Goal: Register for event/course

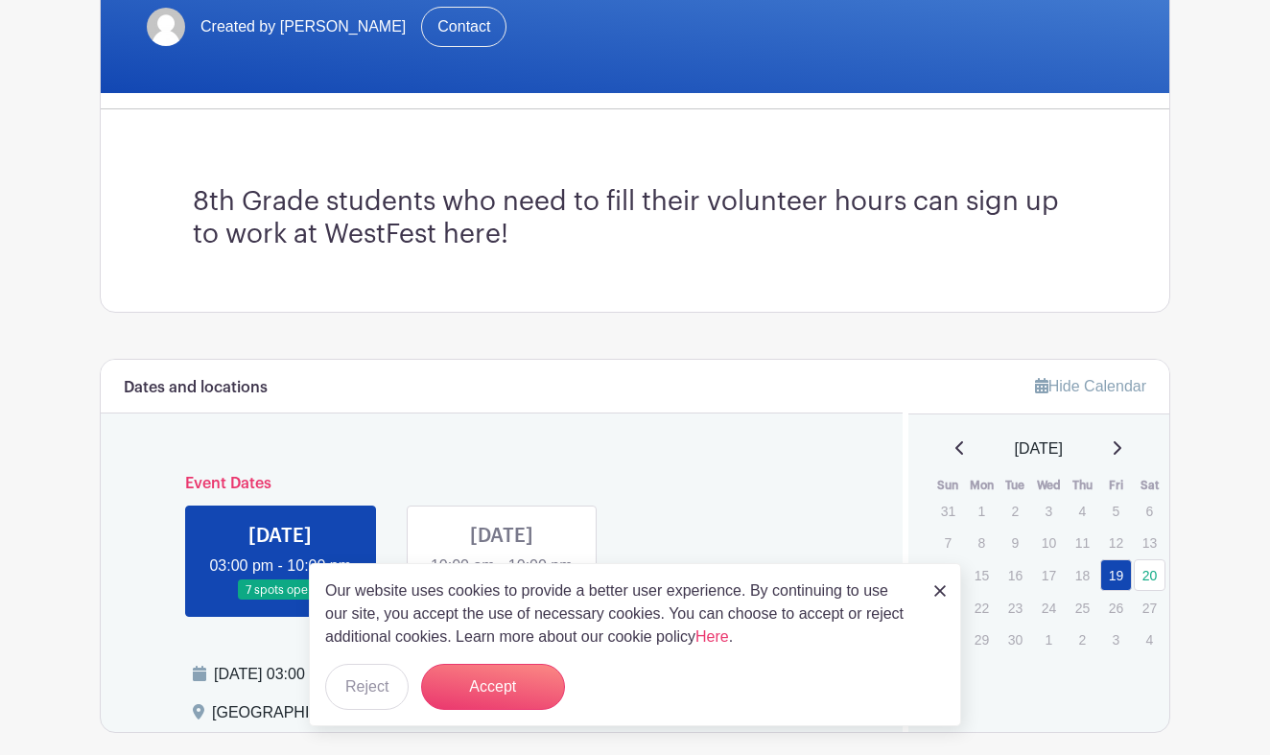
scroll to position [420, 0]
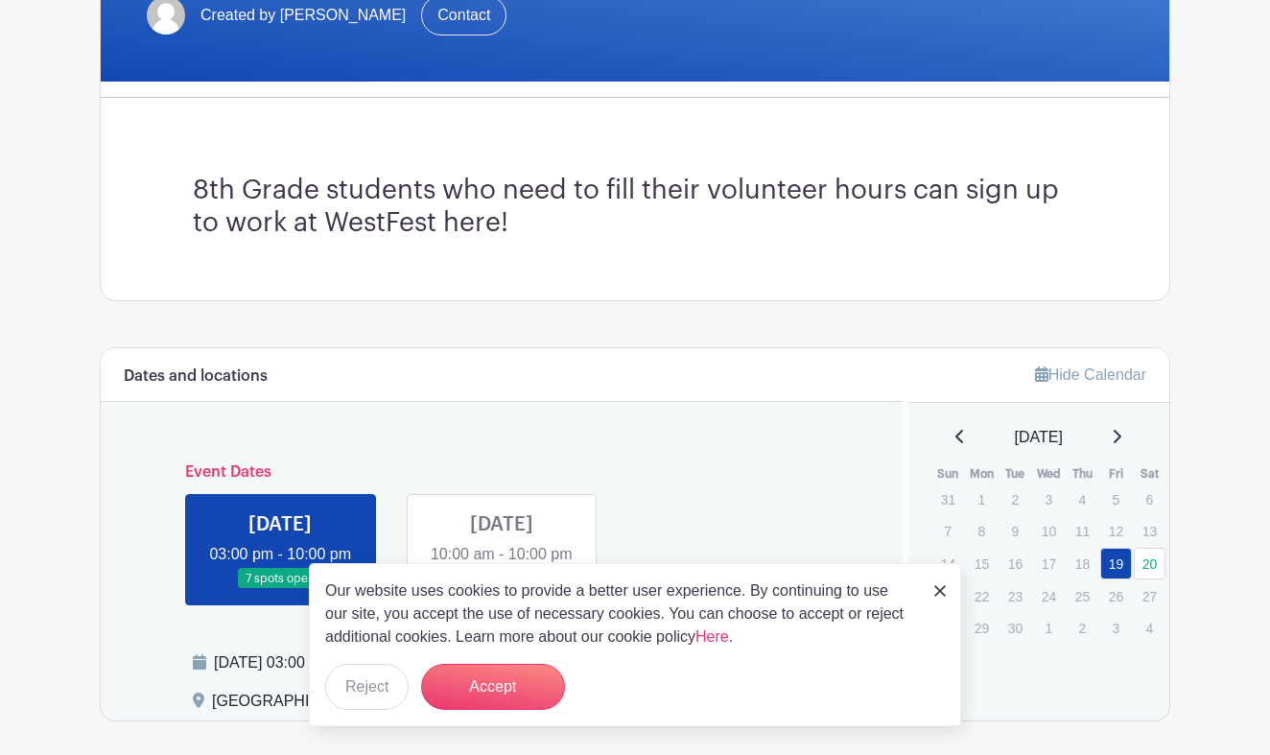
click at [939, 590] on img at bounding box center [940, 591] width 12 height 12
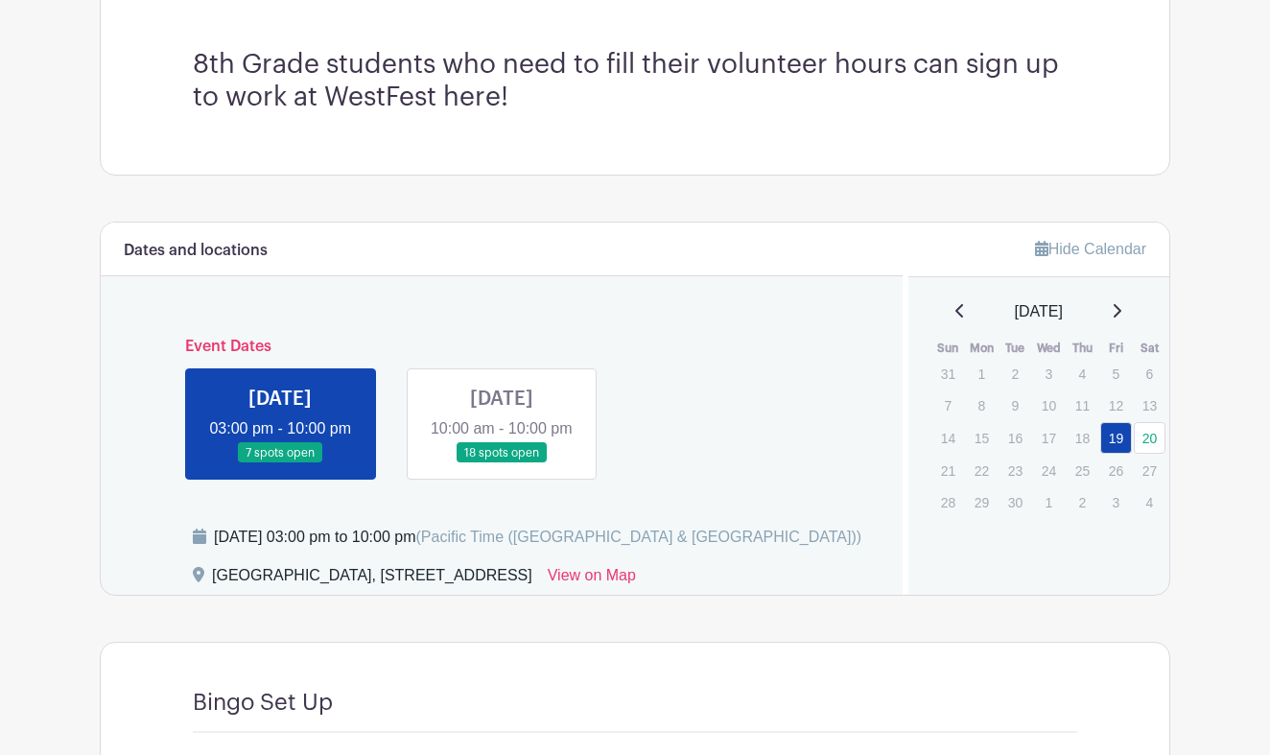
scroll to position [549, 0]
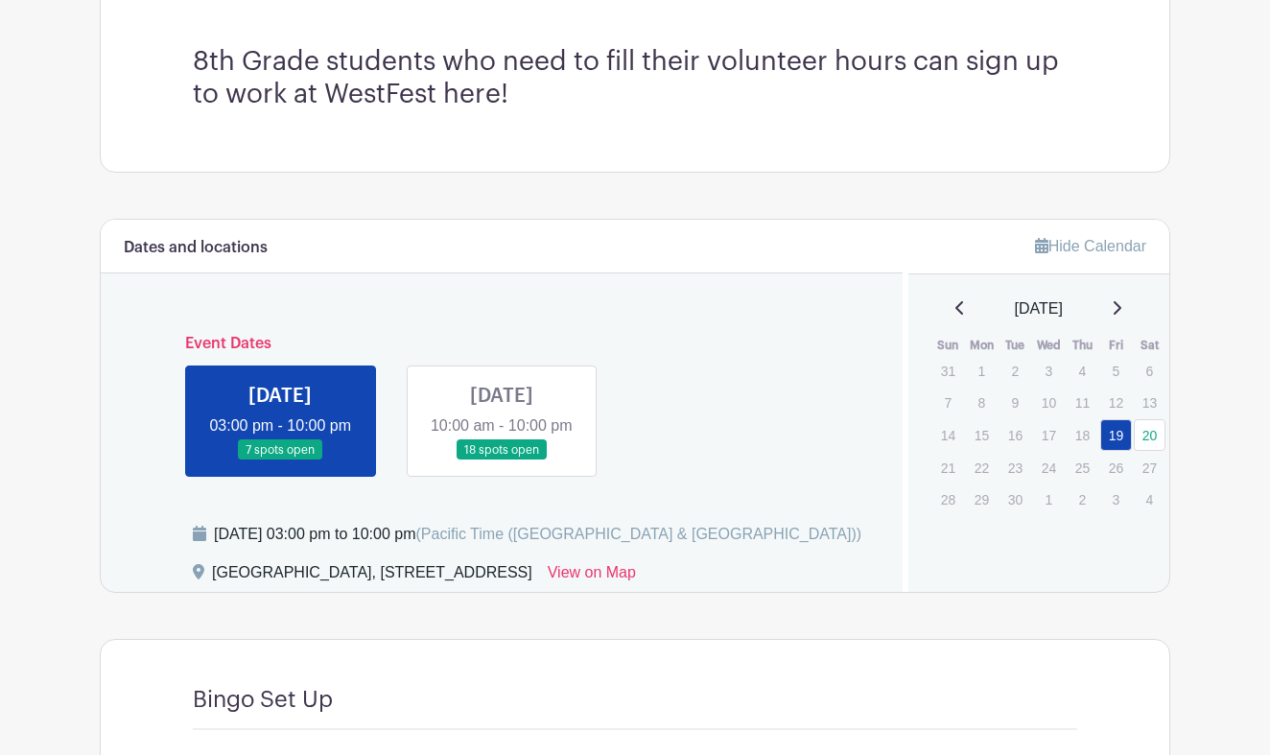
click at [502, 460] on link at bounding box center [502, 460] width 0 height 0
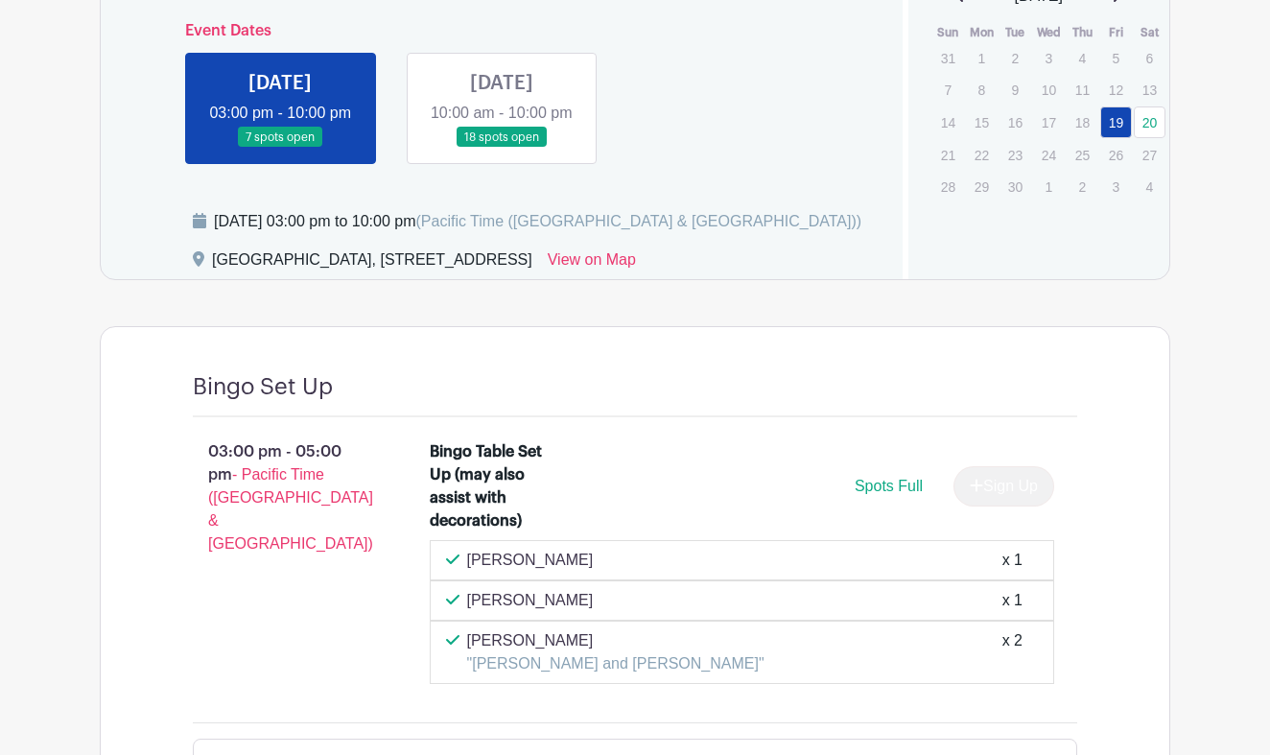
scroll to position [855, 0]
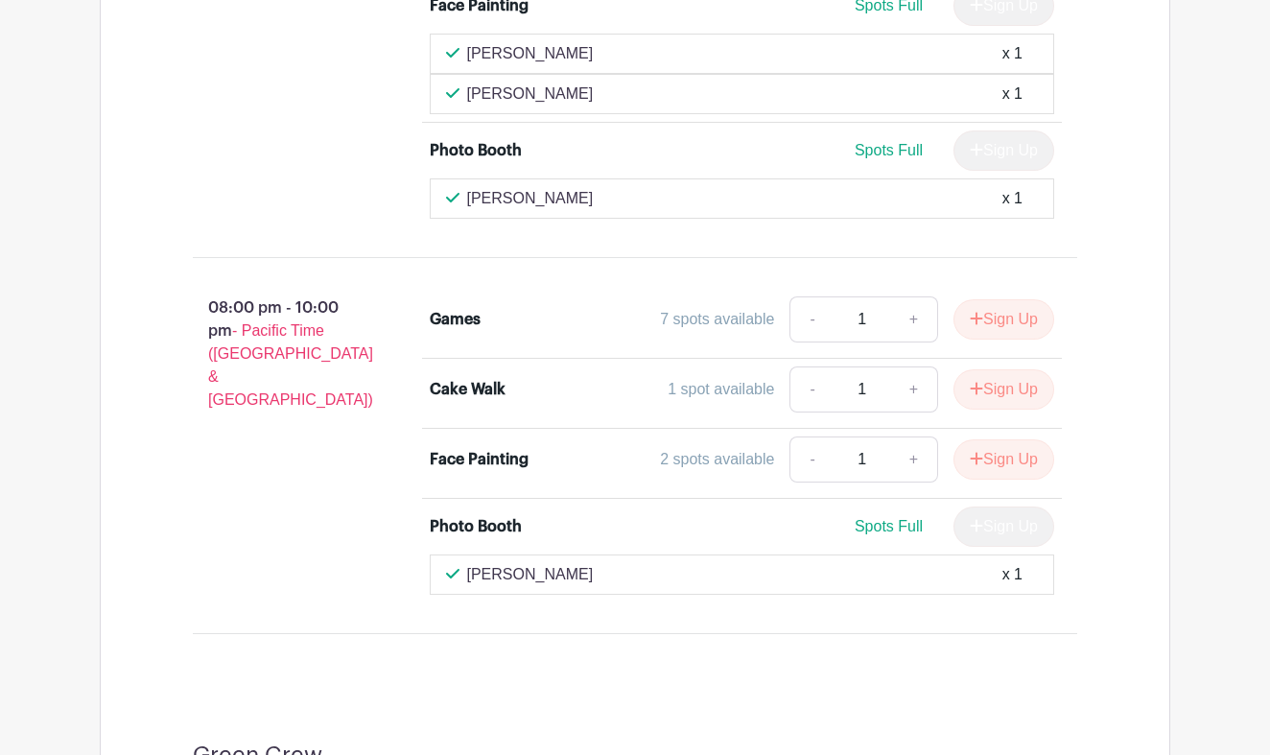
scroll to position [4841, 0]
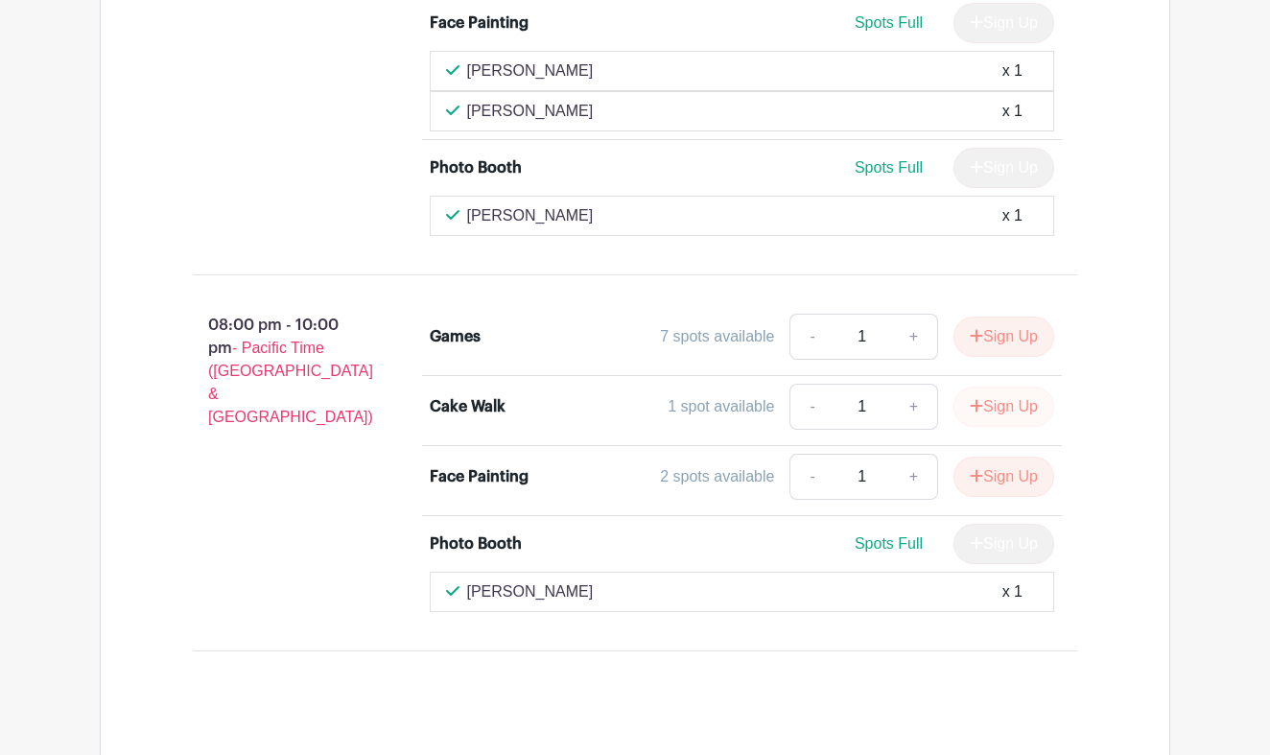
click at [1000, 427] on button "Sign Up" at bounding box center [1003, 406] width 101 height 40
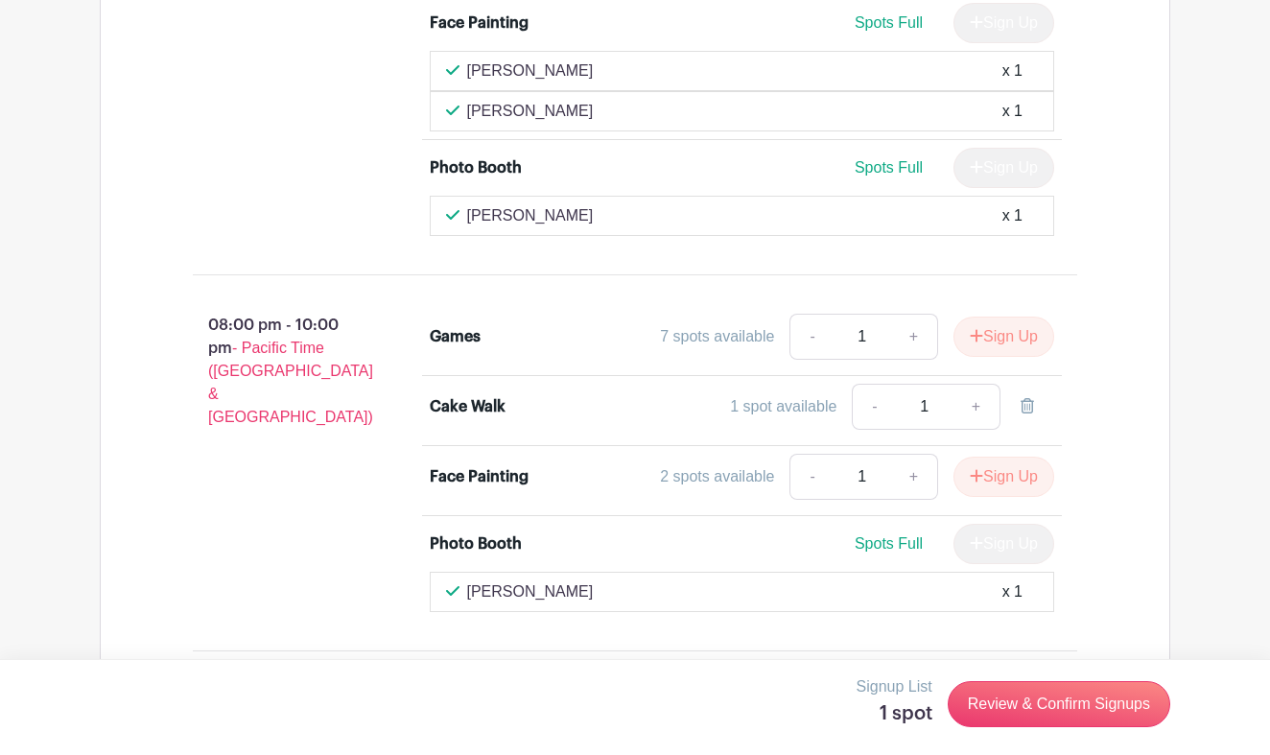
scroll to position [4840, 0]
click at [1066, 707] on link "Review & Confirm Signups" at bounding box center [1059, 704] width 222 height 46
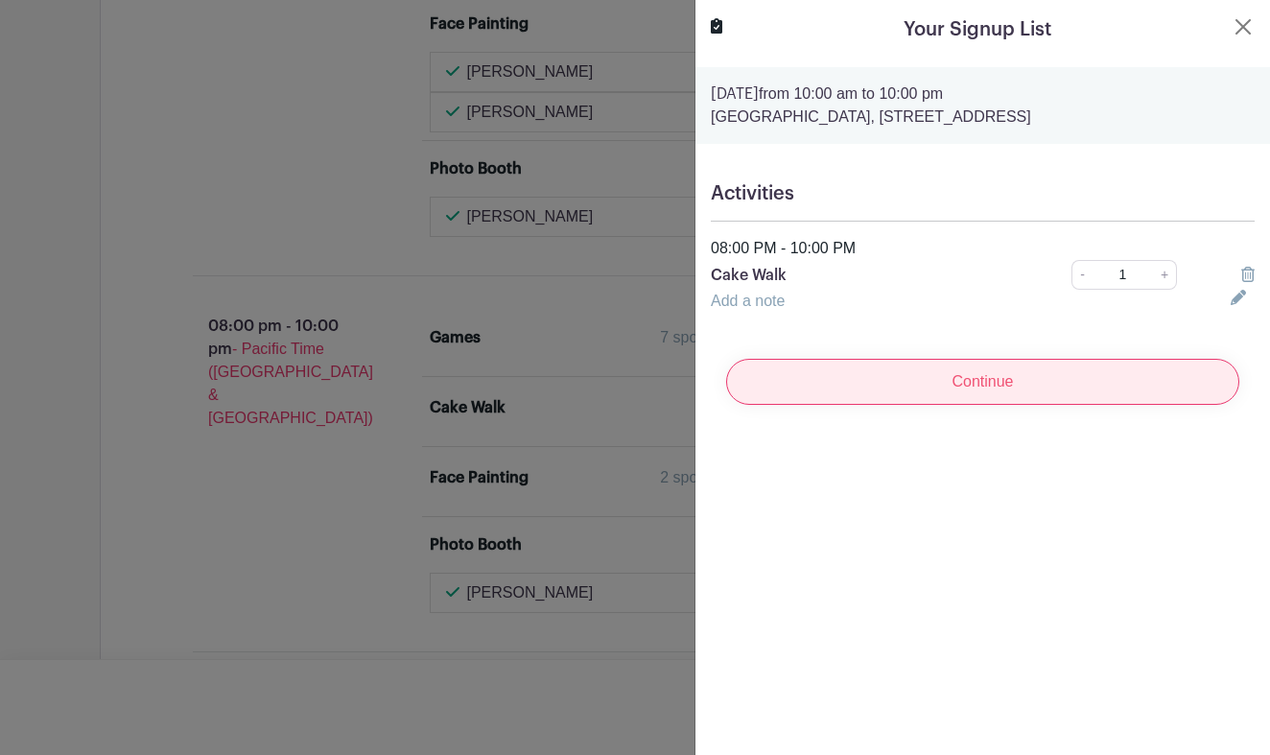
click at [985, 386] on input "Continue" at bounding box center [982, 382] width 513 height 46
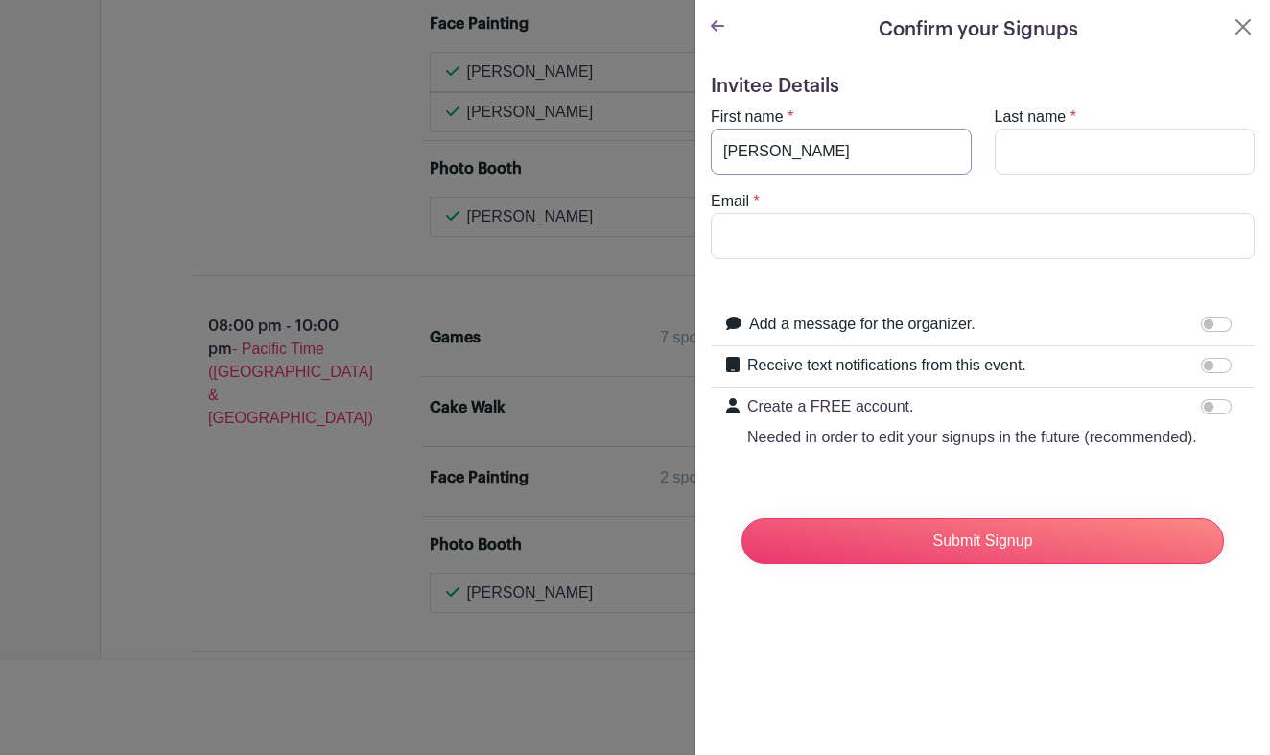
type input "Blake"
type input "Rice"
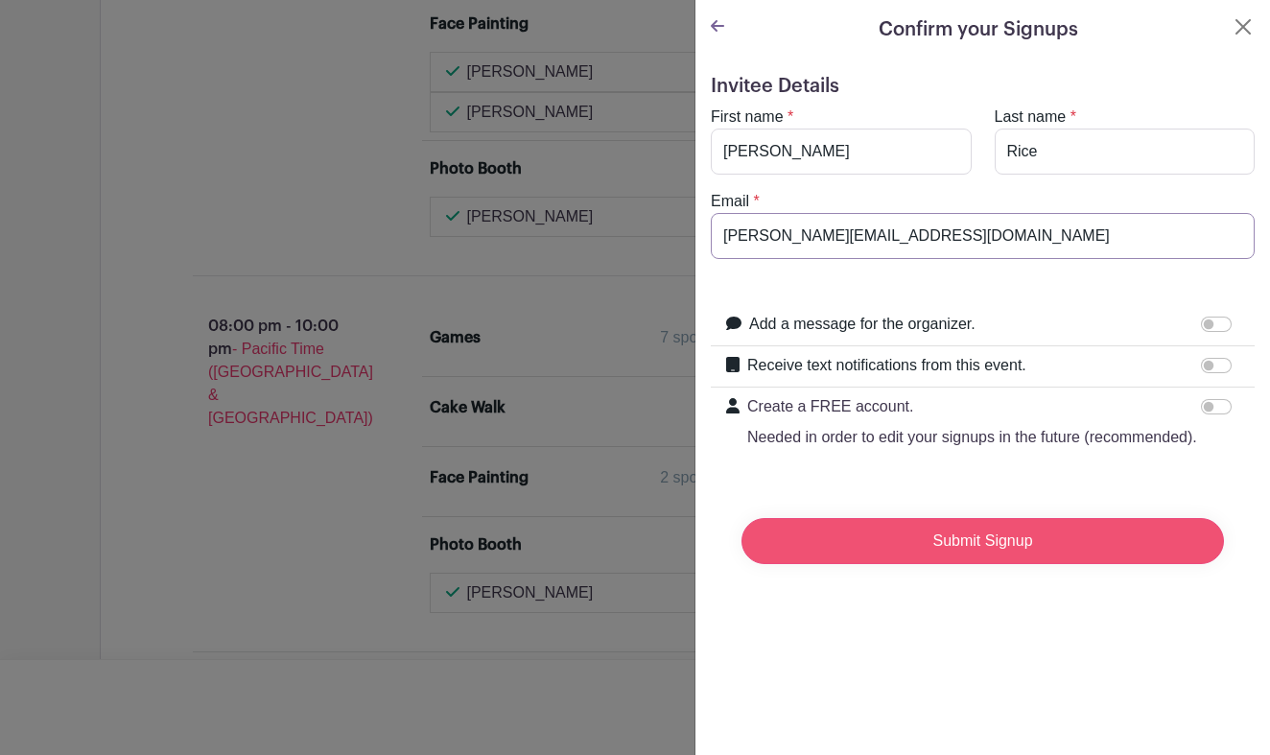
type input "brice.2026@holyrosaryws.org"
click at [985, 540] on input "Submit Signup" at bounding box center [982, 541] width 482 height 46
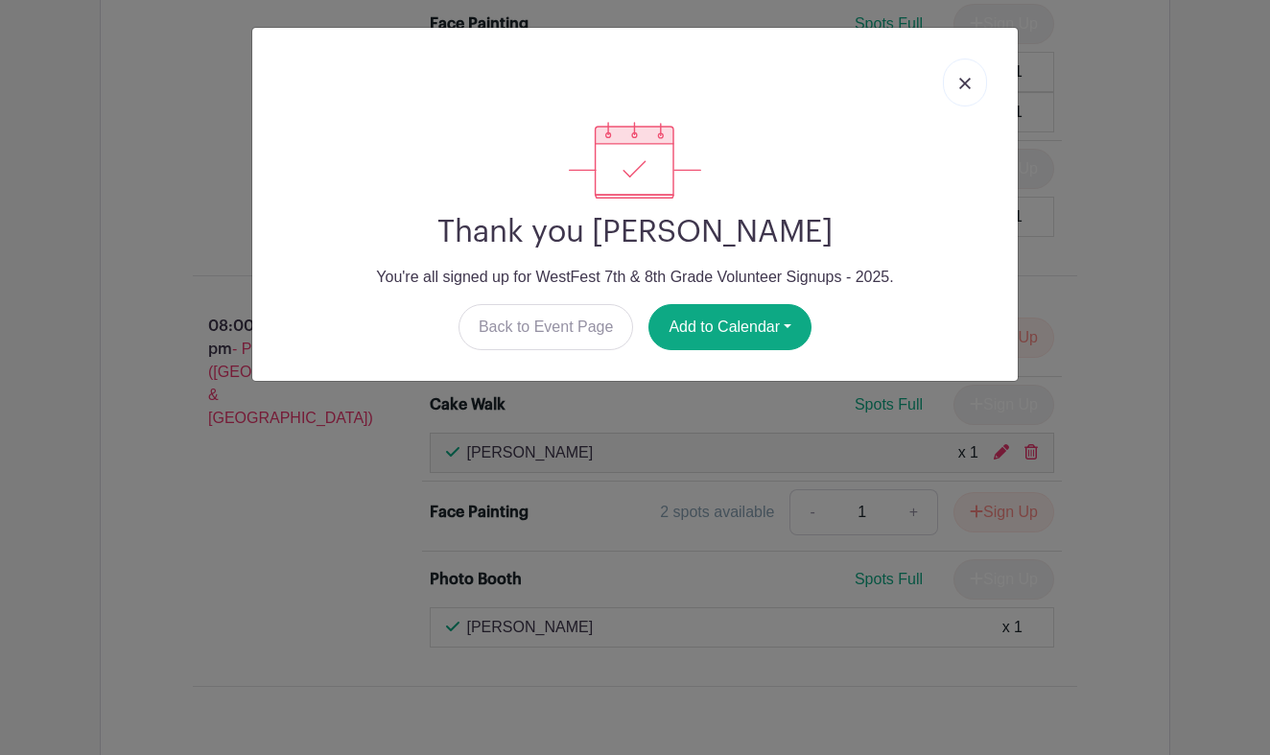
drag, startPoint x: 630, startPoint y: 83, endPoint x: 689, endPoint y: 73, distance: 59.4
click at [689, 73] on div at bounding box center [635, 82] width 735 height 79
click at [505, 341] on link "Back to Event Page" at bounding box center [546, 327] width 176 height 46
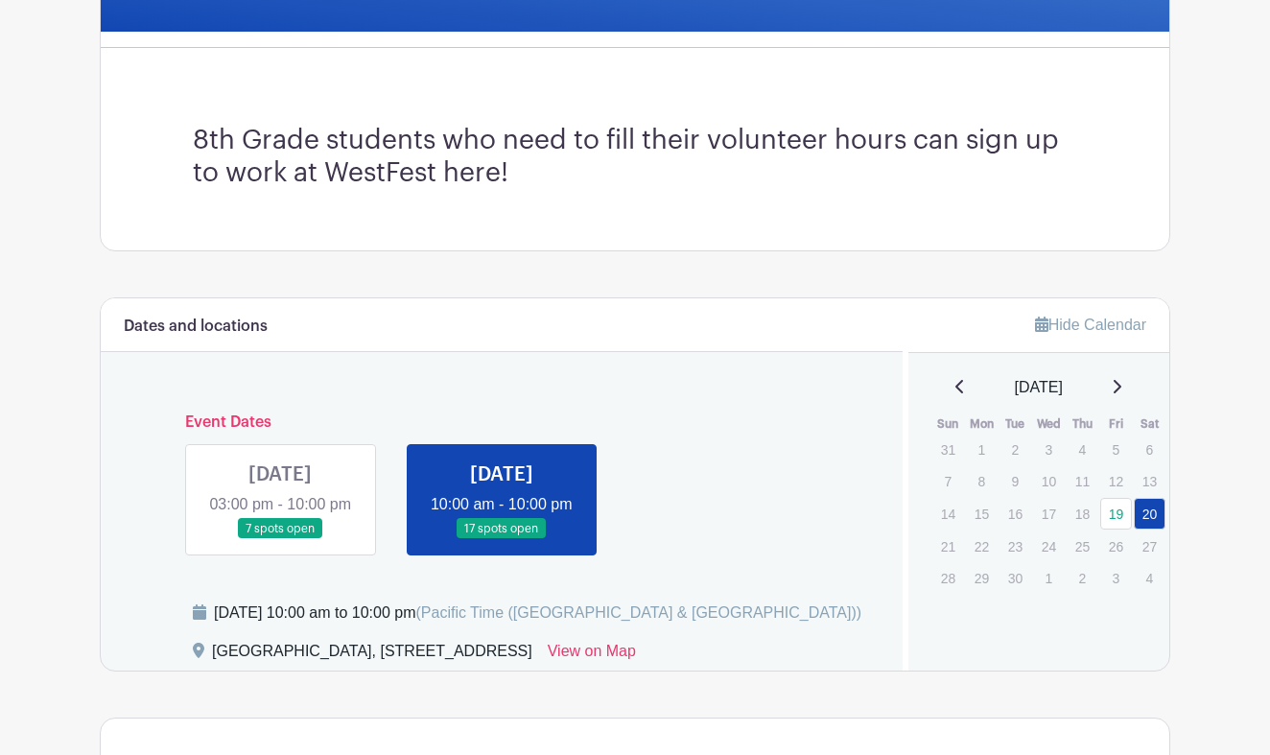
scroll to position [471, 0]
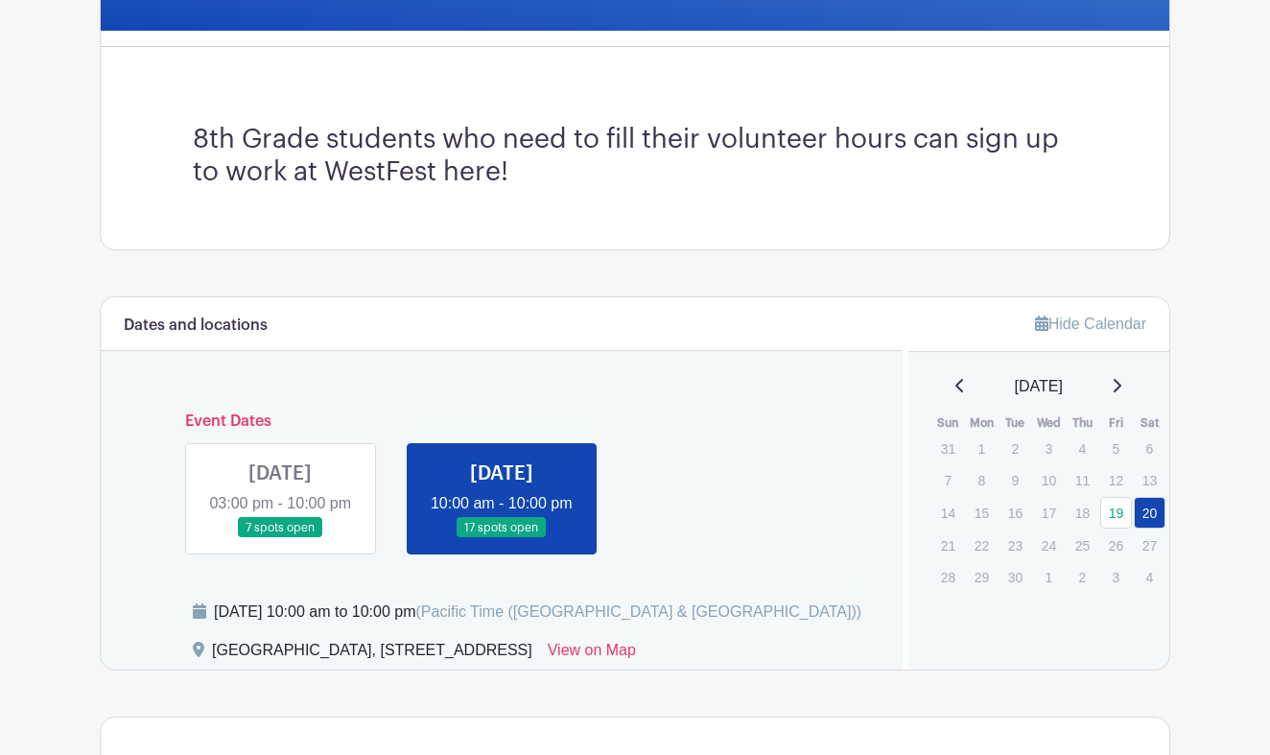
click at [280, 538] on link at bounding box center [280, 538] width 0 height 0
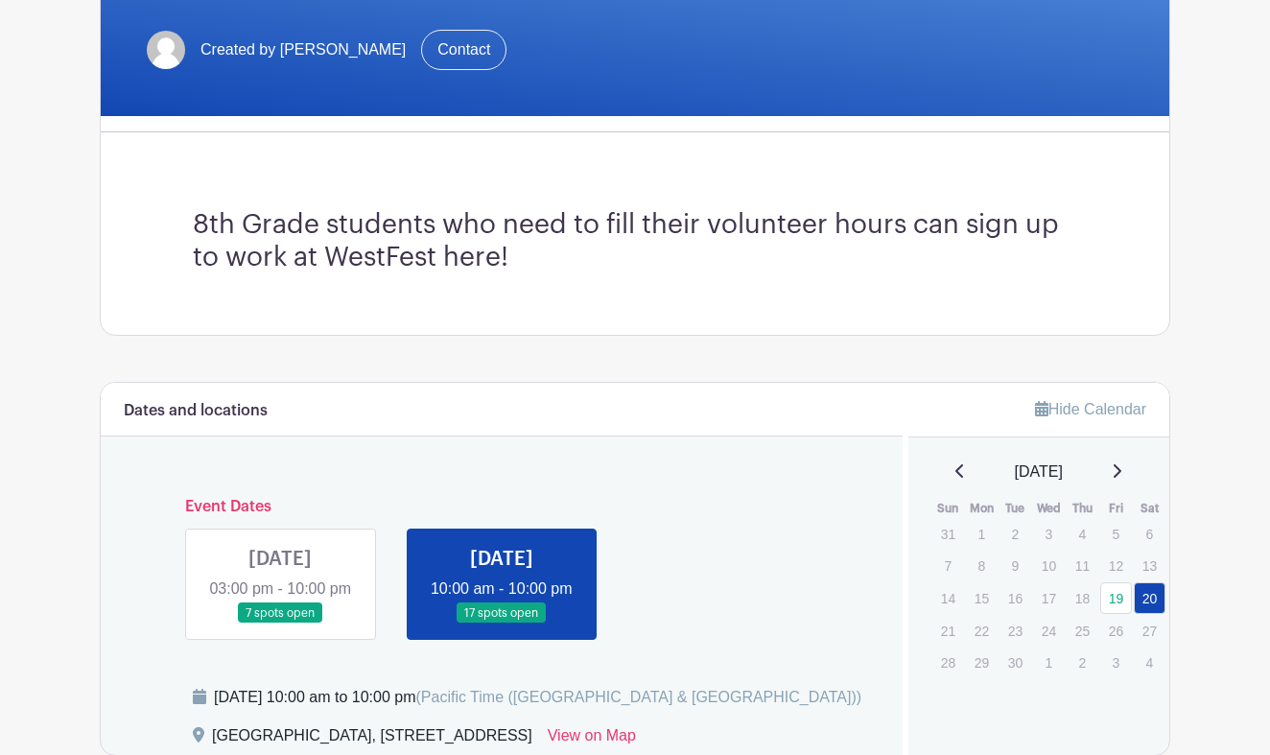
scroll to position [354, 0]
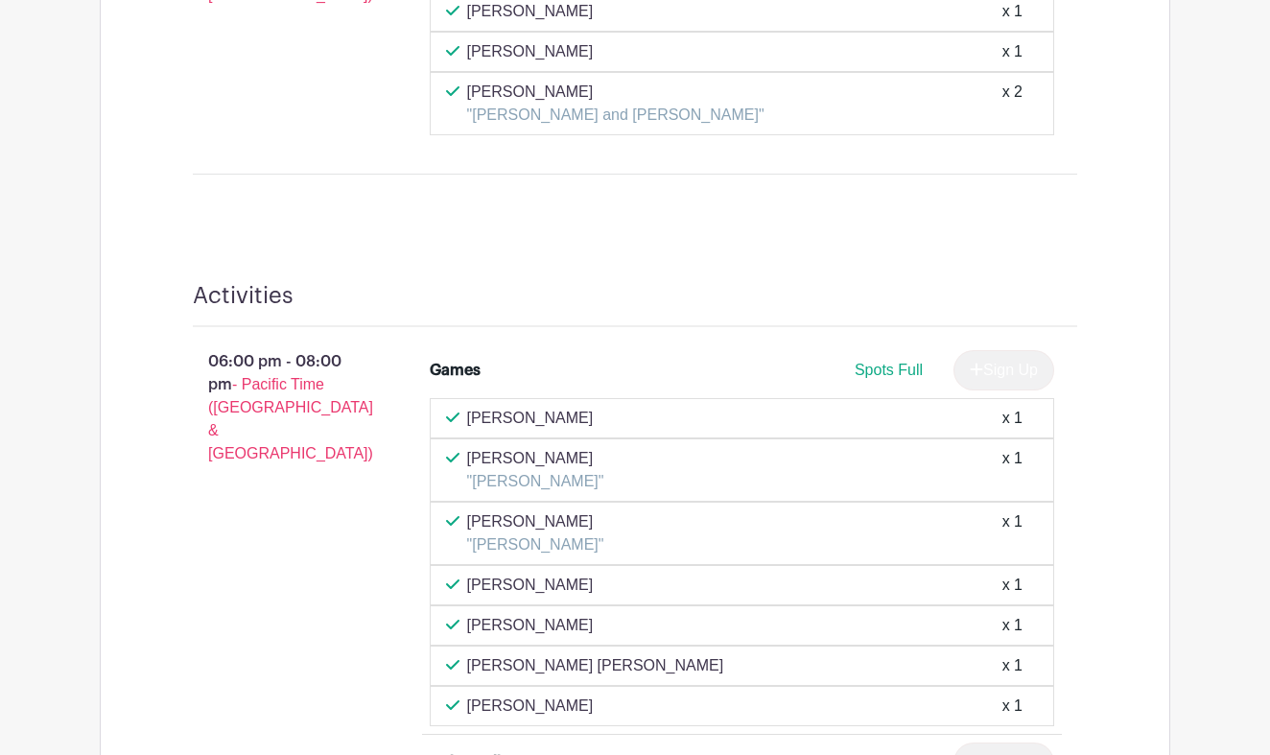
scroll to position [1417, 0]
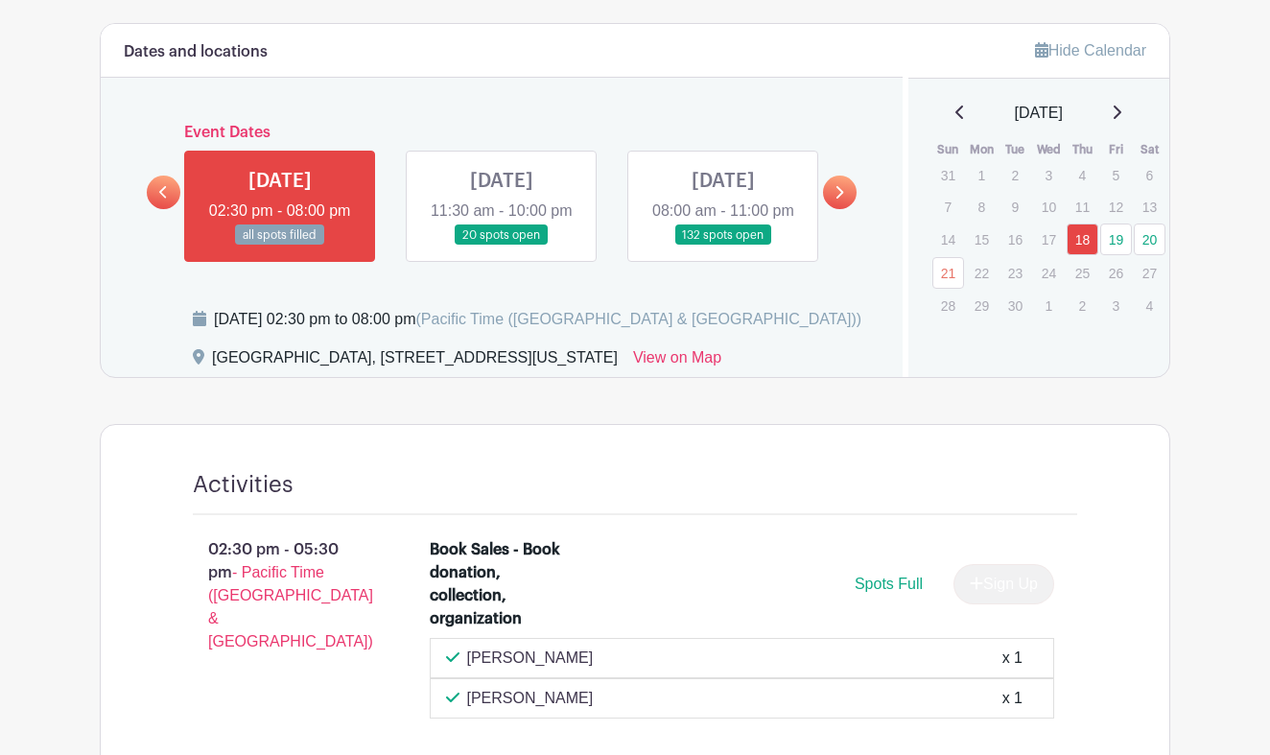
scroll to position [908, 0]
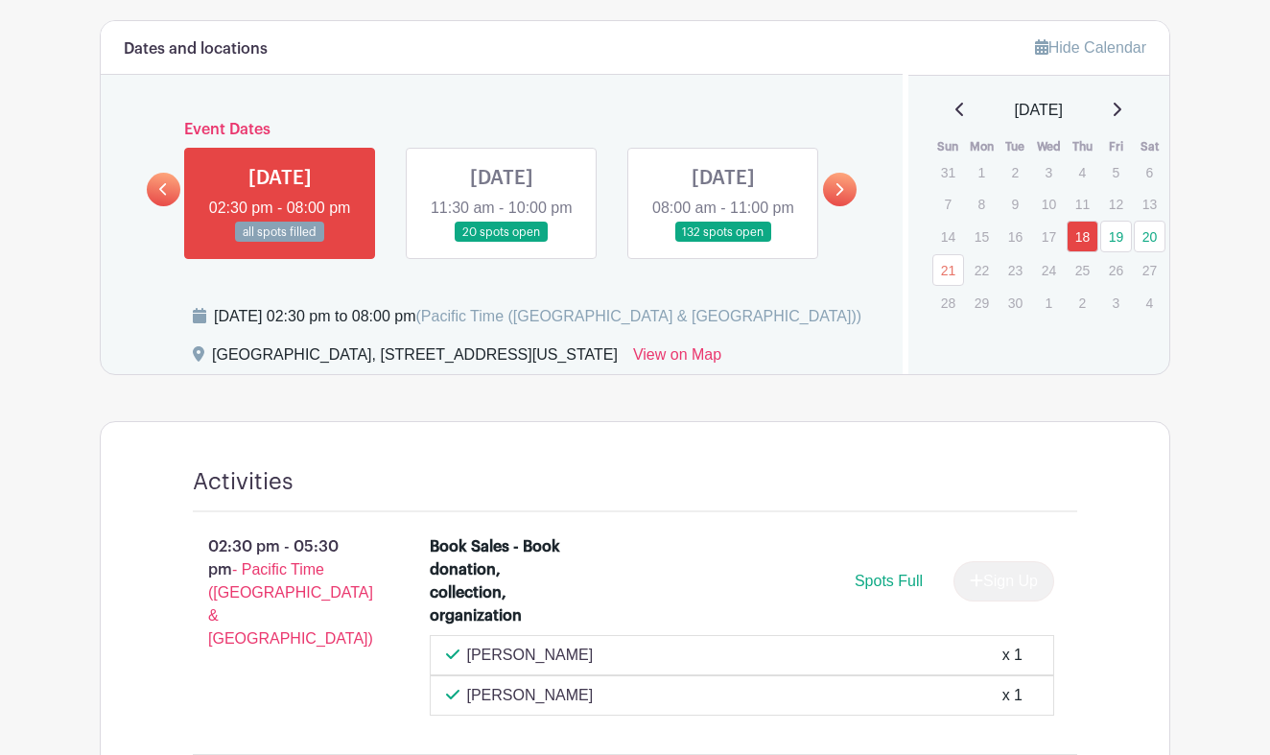
click at [502, 243] on link at bounding box center [502, 243] width 0 height 0
click at [1116, 229] on link "19" at bounding box center [1116, 237] width 32 height 32
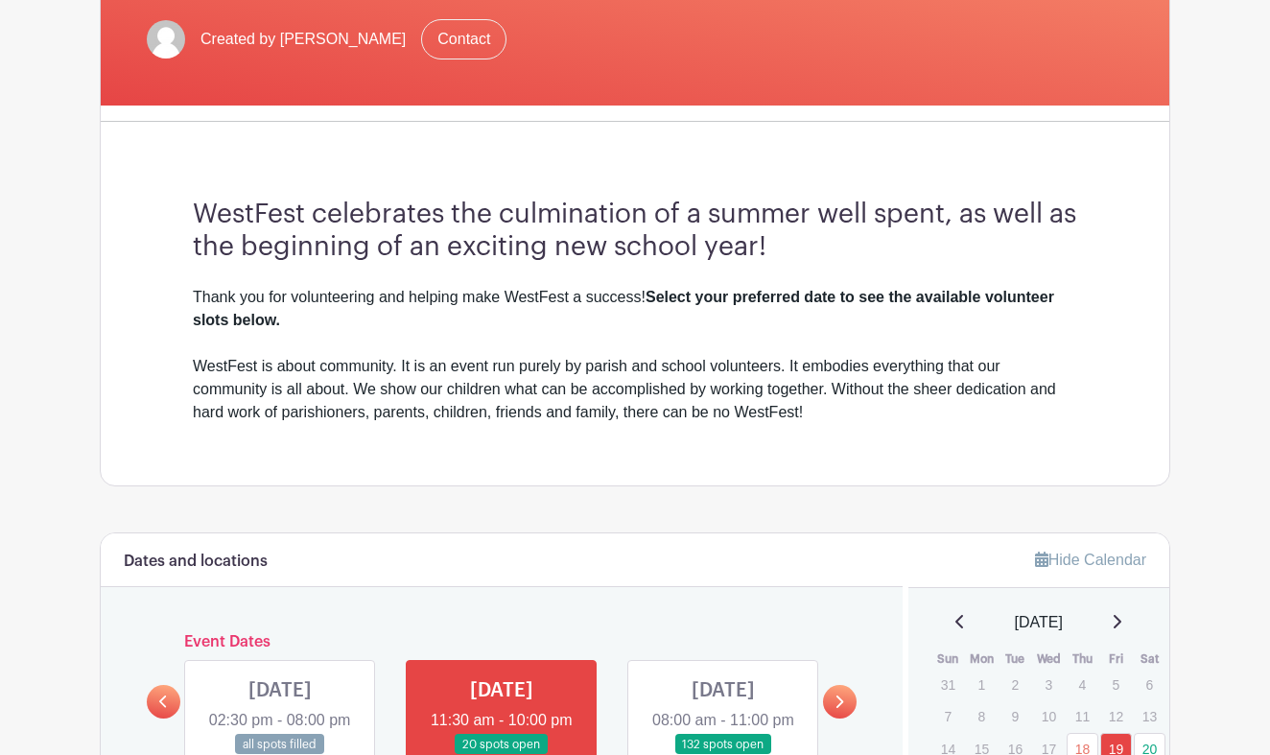
scroll to position [784, 0]
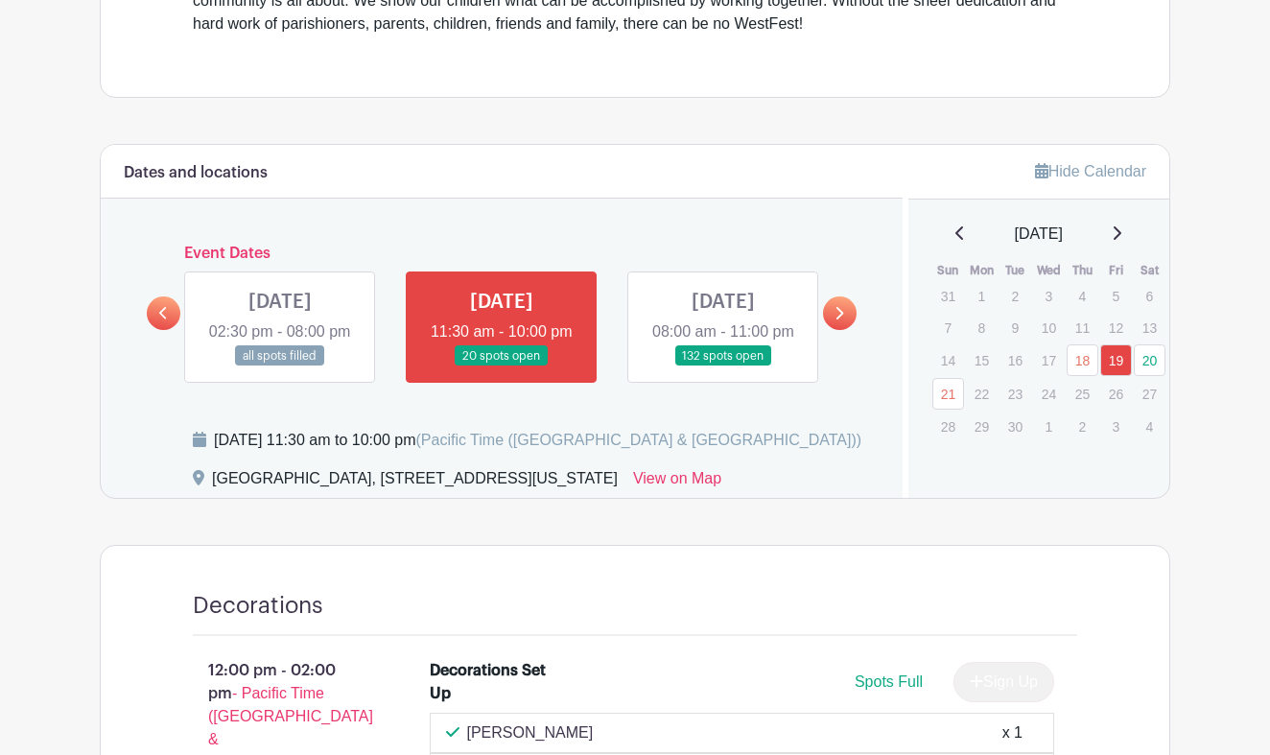
click at [723, 366] on link at bounding box center [723, 366] width 0 height 0
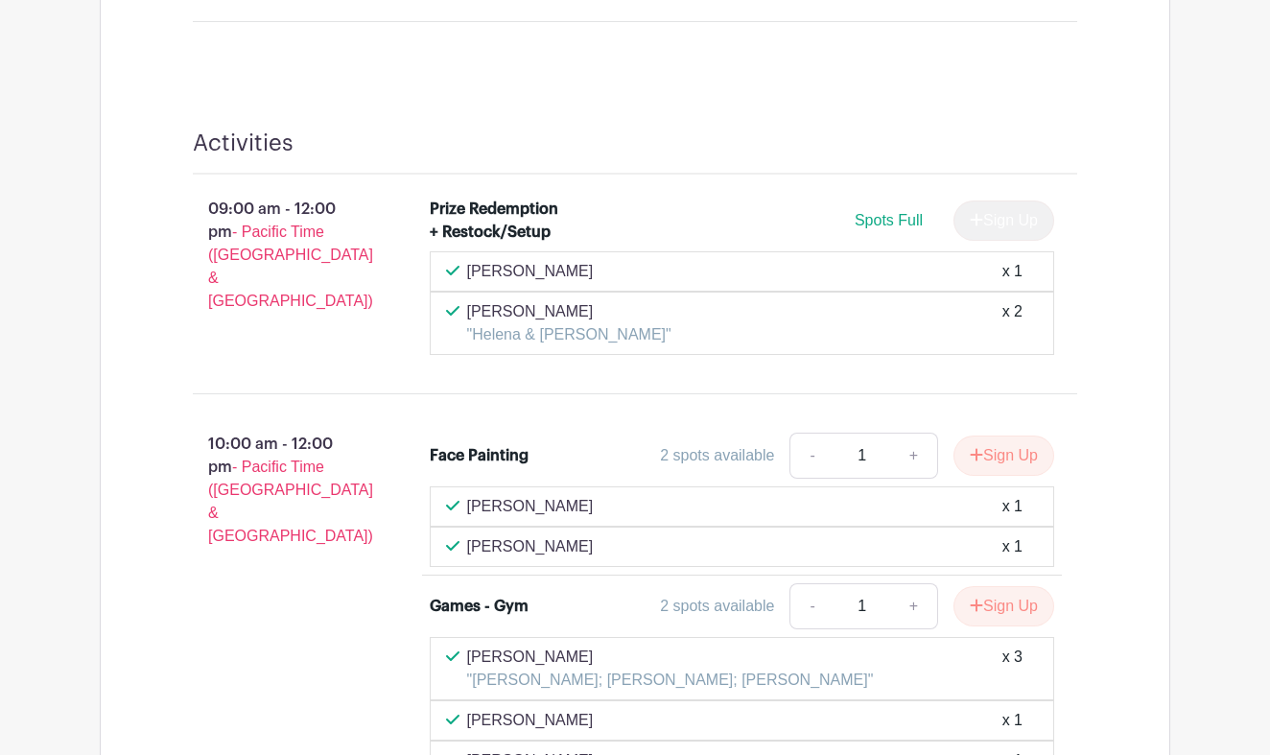
scroll to position [1161, 0]
